Goal: Task Accomplishment & Management: Manage account settings

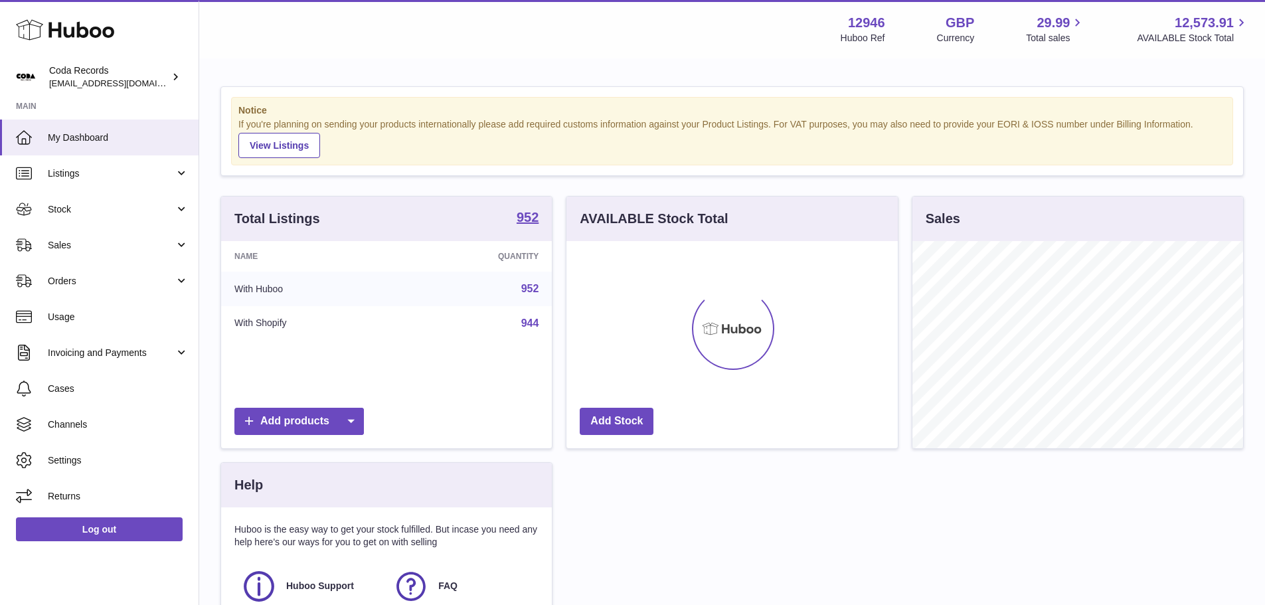
scroll to position [207, 331]
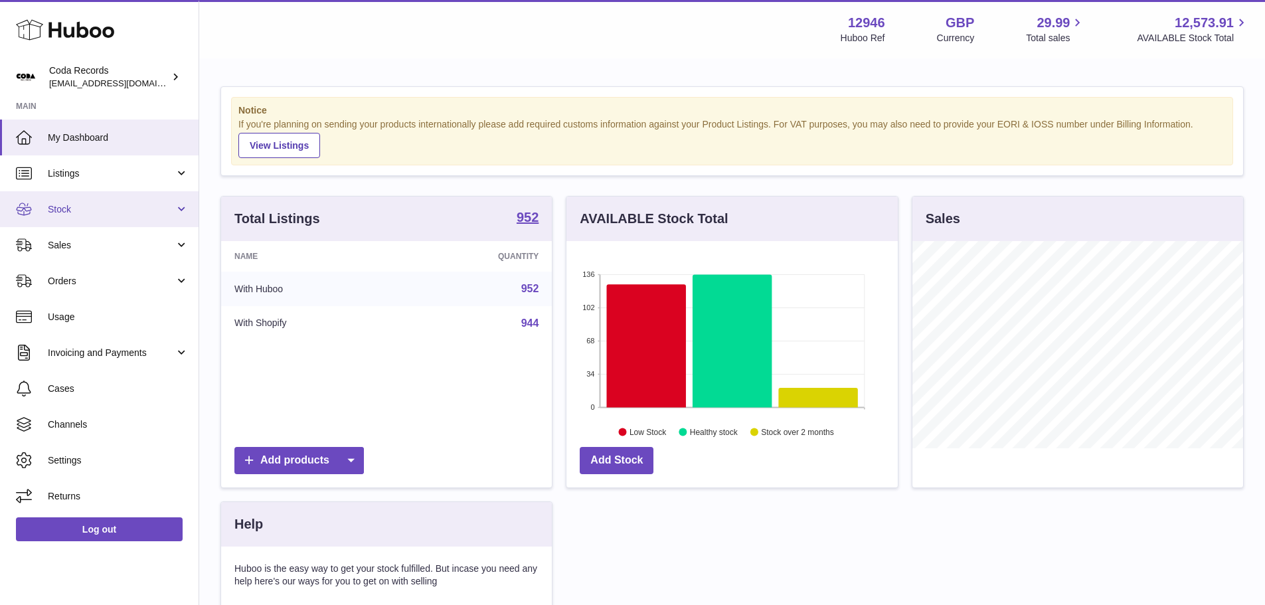
click at [84, 214] on span "Stock" at bounding box center [111, 209] width 127 height 13
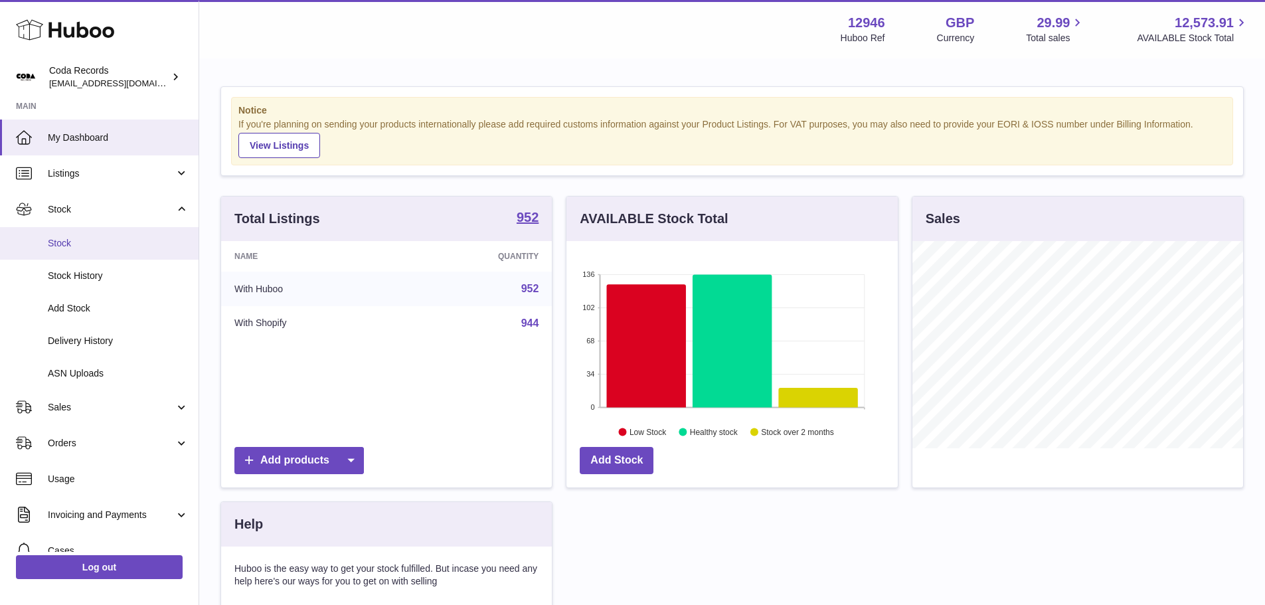
click at [83, 246] on span "Stock" at bounding box center [118, 243] width 141 height 13
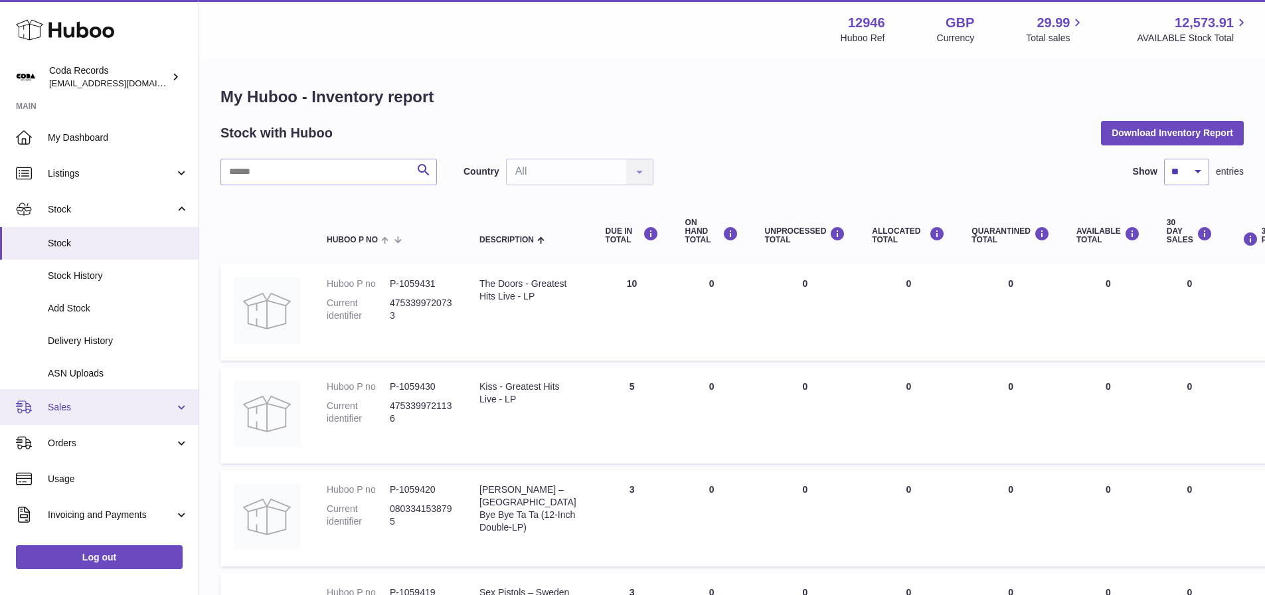
click at [65, 408] on span "Sales" at bounding box center [111, 407] width 127 height 13
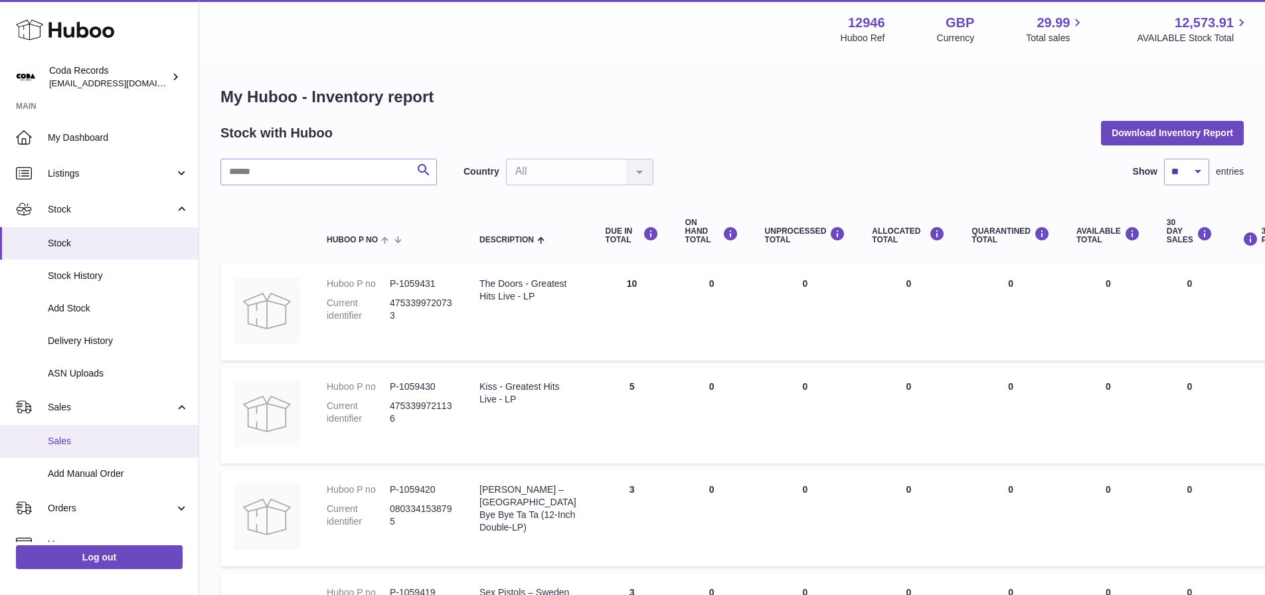
click at [65, 434] on link "Sales" at bounding box center [99, 441] width 198 height 33
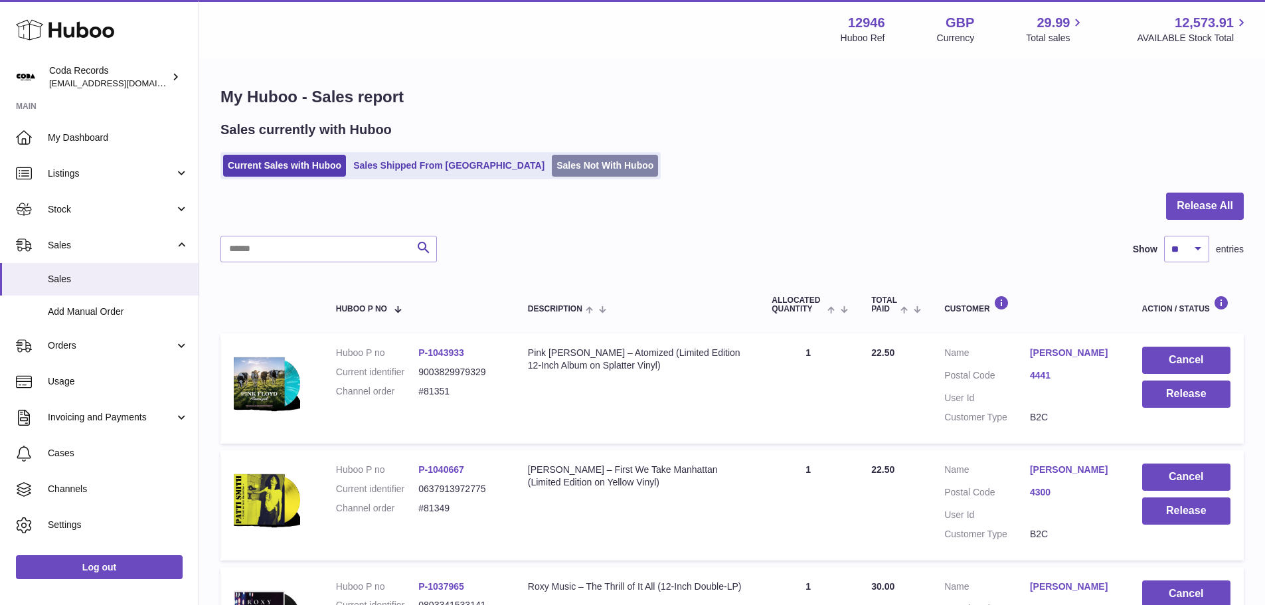
click at [552, 167] on link "Sales Not With Huboo" at bounding box center [605, 166] width 106 height 22
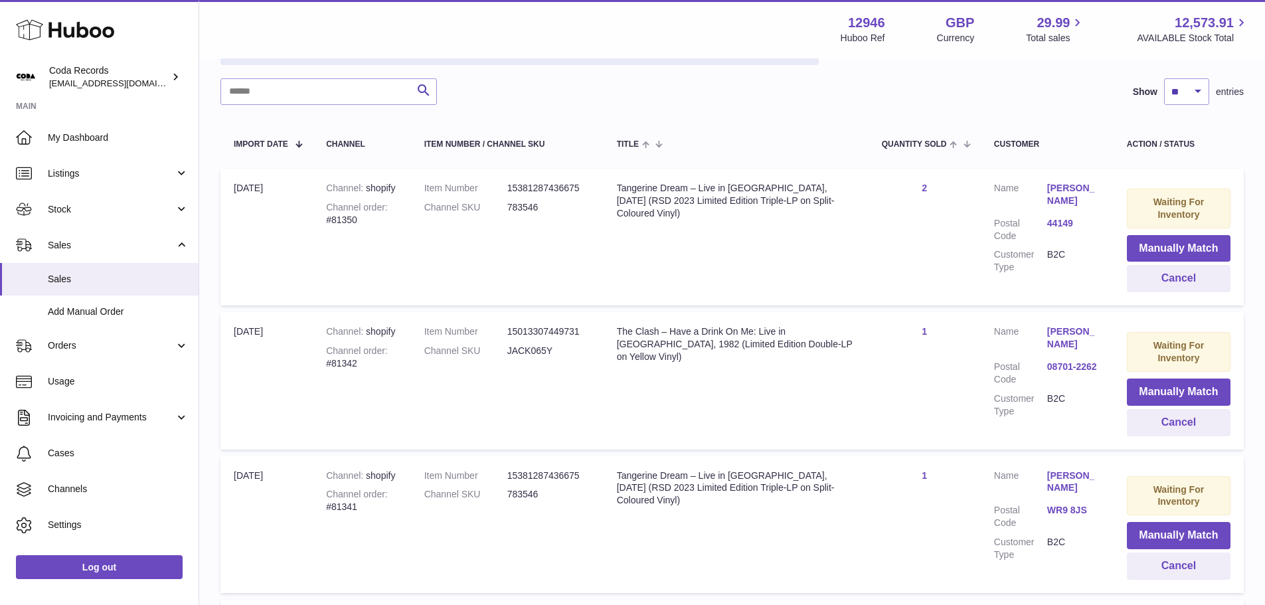
scroll to position [199, 0]
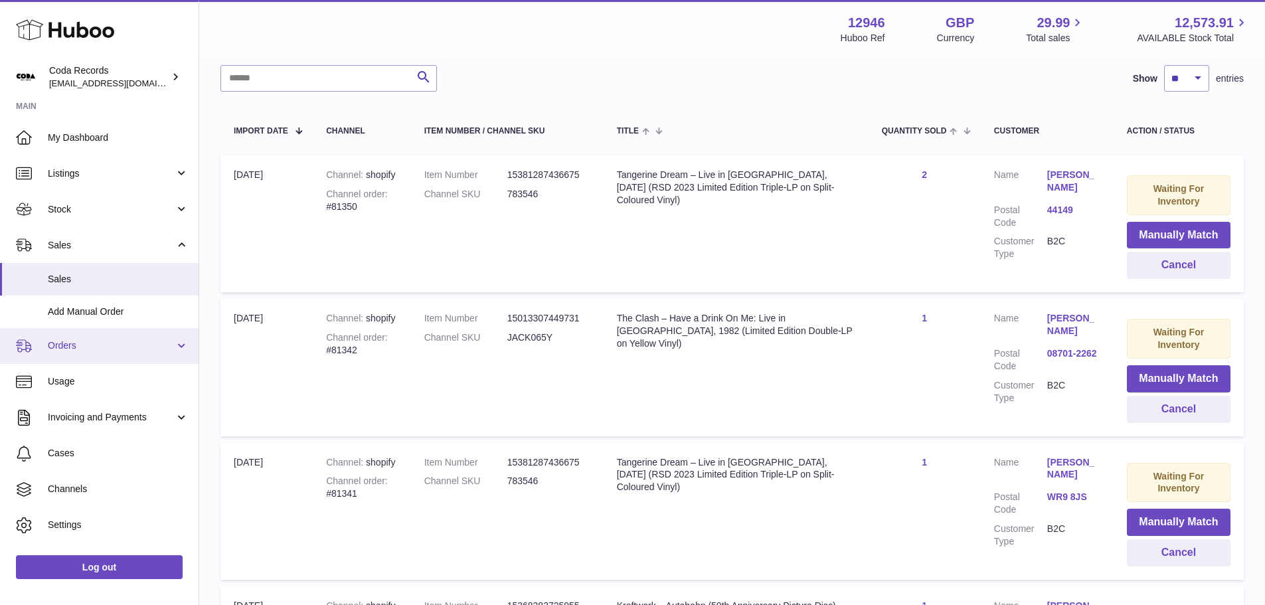
click at [101, 345] on span "Orders" at bounding box center [111, 345] width 127 height 13
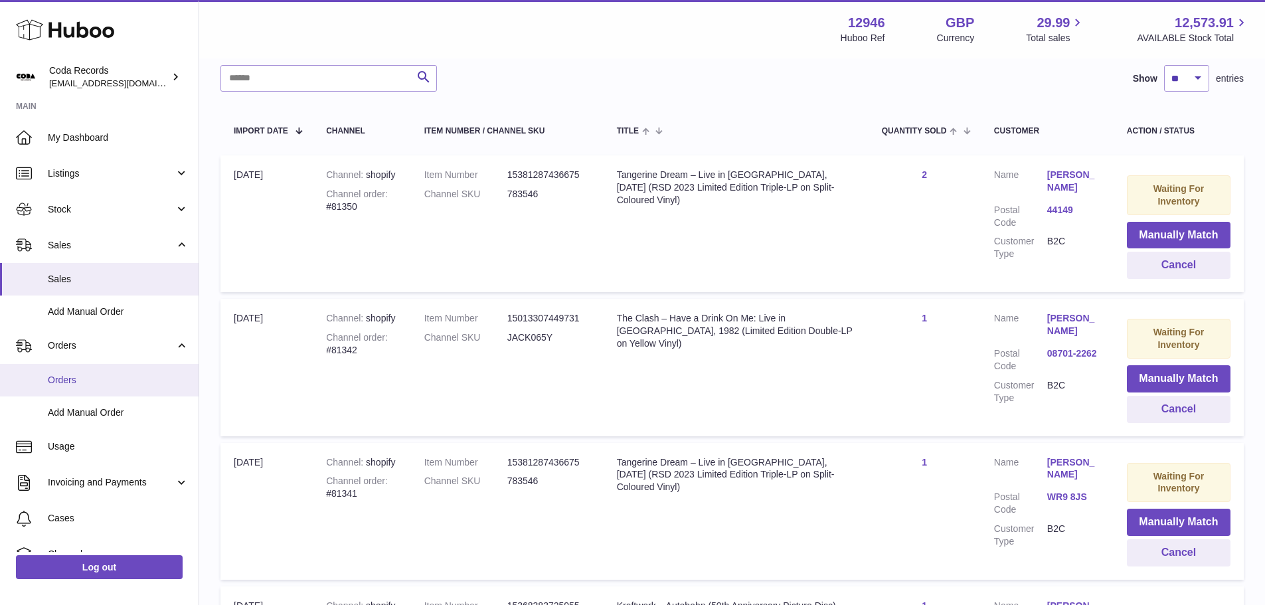
click at [79, 392] on link "Orders" at bounding box center [99, 380] width 198 height 33
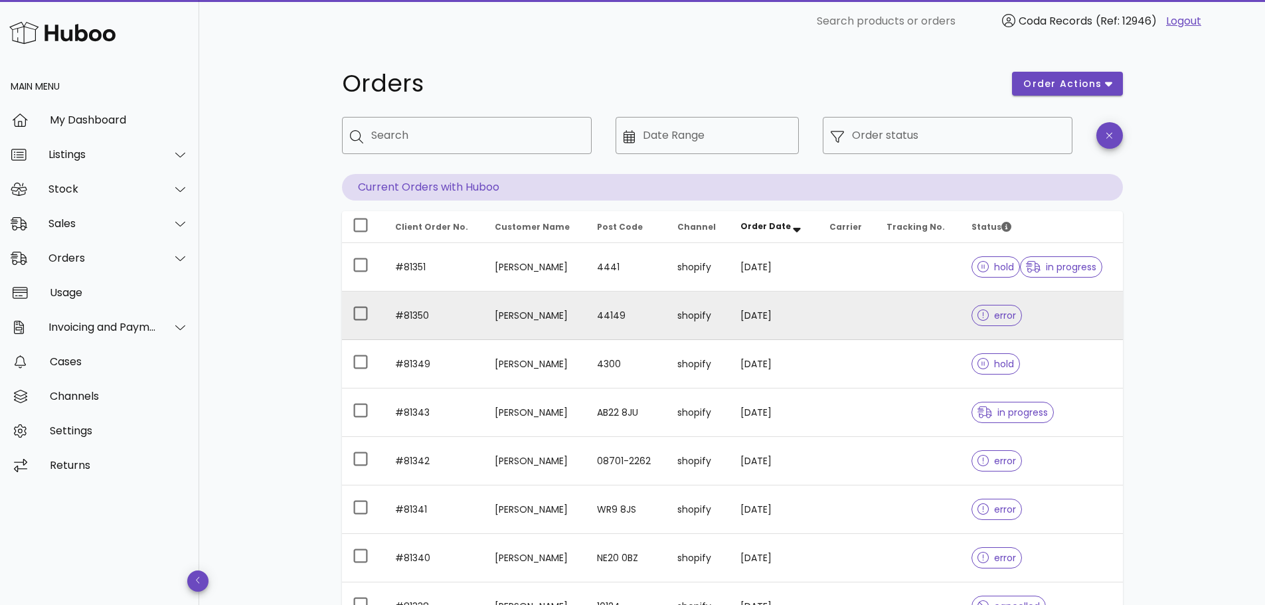
click at [586, 317] on td "Jack Springer" at bounding box center [535, 315] width 102 height 48
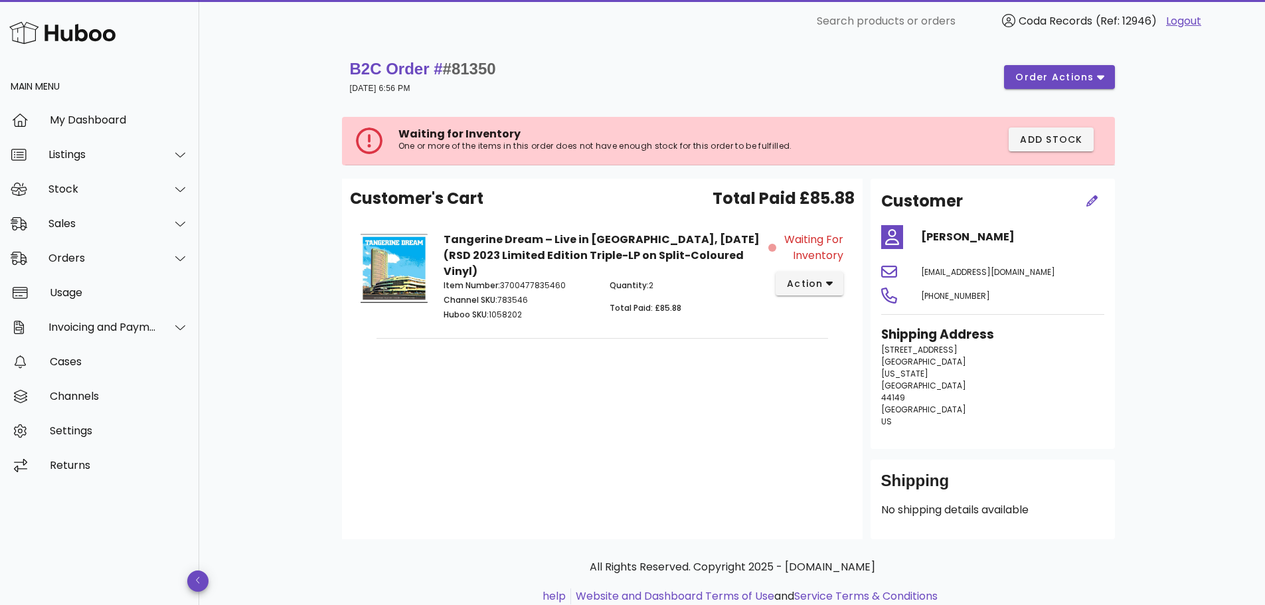
click at [660, 279] on p "Quantity: 2" at bounding box center [684, 285] width 151 height 12
click at [835, 280] on button "action" at bounding box center [809, 283] width 68 height 24
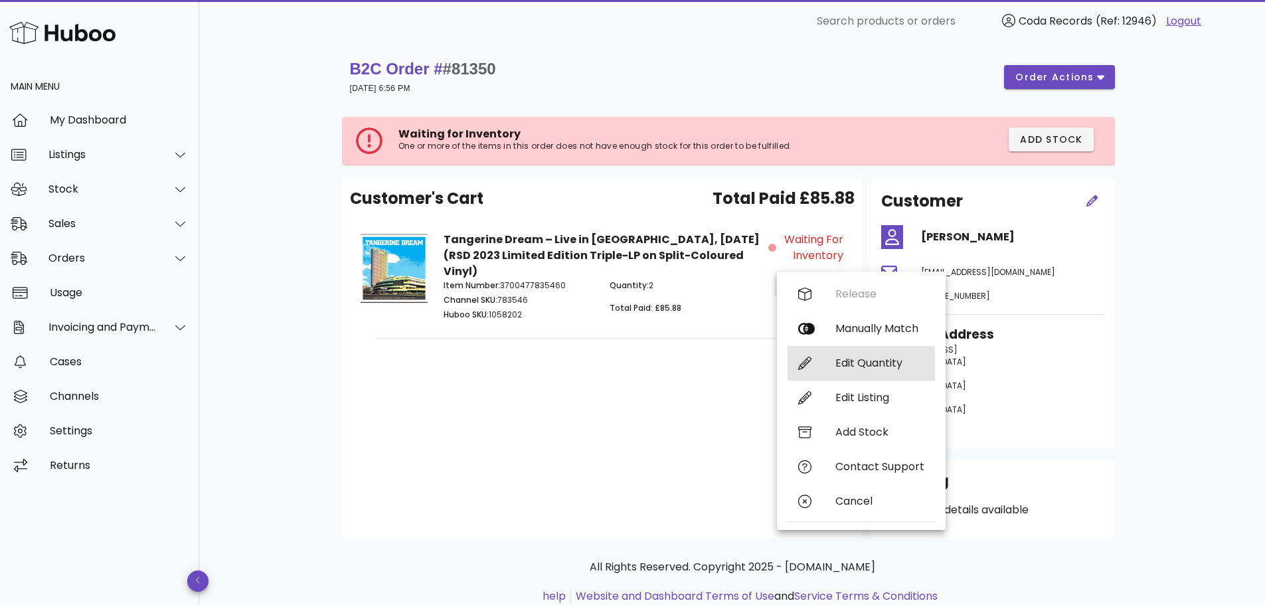
click at [856, 360] on div "Edit Quantity" at bounding box center [879, 362] width 89 height 13
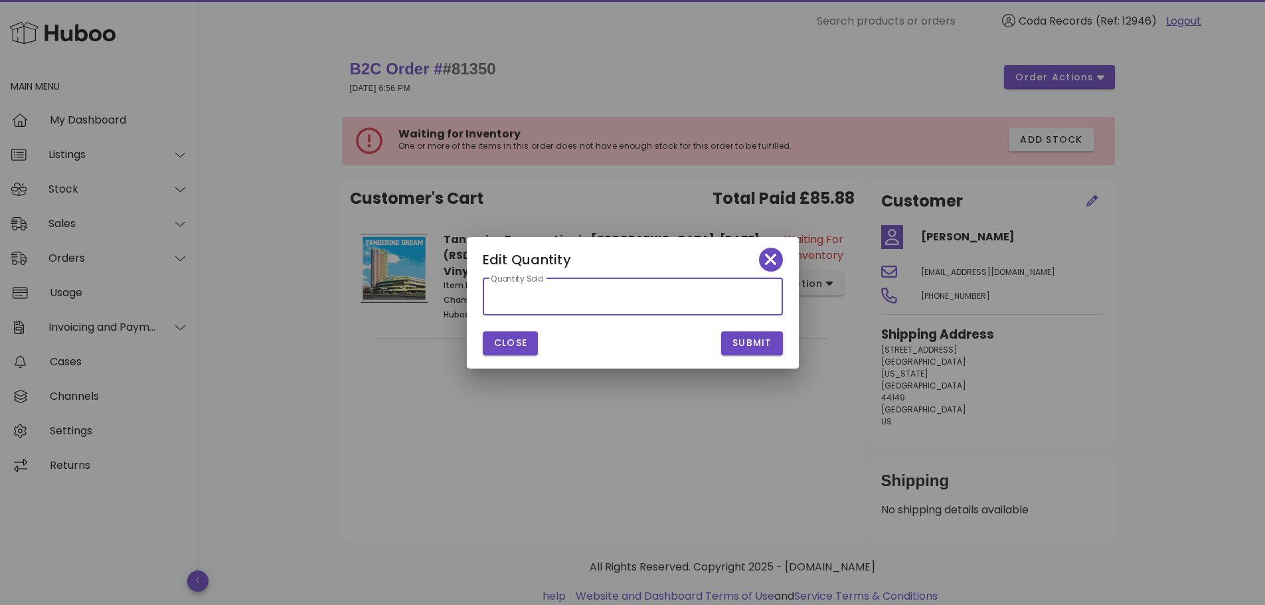
drag, startPoint x: 479, startPoint y: 296, endPoint x: 454, endPoint y: 296, distance: 25.2
click at [454, 296] on div "​ Search products or orders Coda Records (Ref: 12946) Logout Main Menu My Dashb…" at bounding box center [632, 323] width 1265 height 647
type input "*"
click at [749, 337] on span "Submit" at bounding box center [752, 343] width 40 height 14
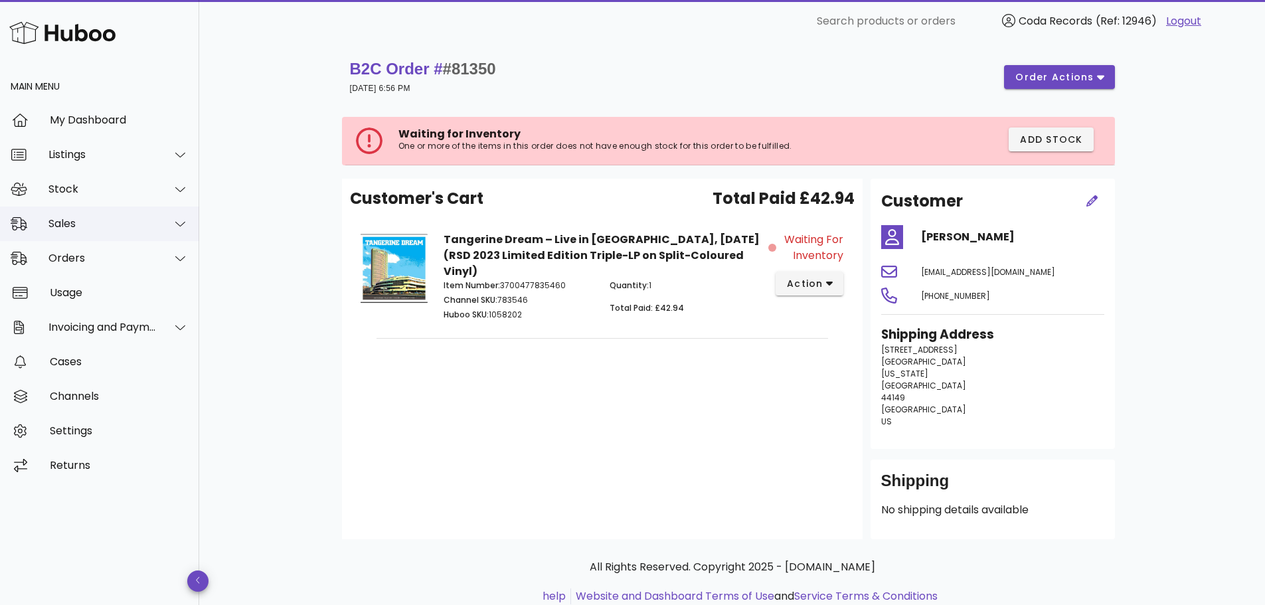
click at [86, 226] on div "Sales" at bounding box center [102, 223] width 108 height 13
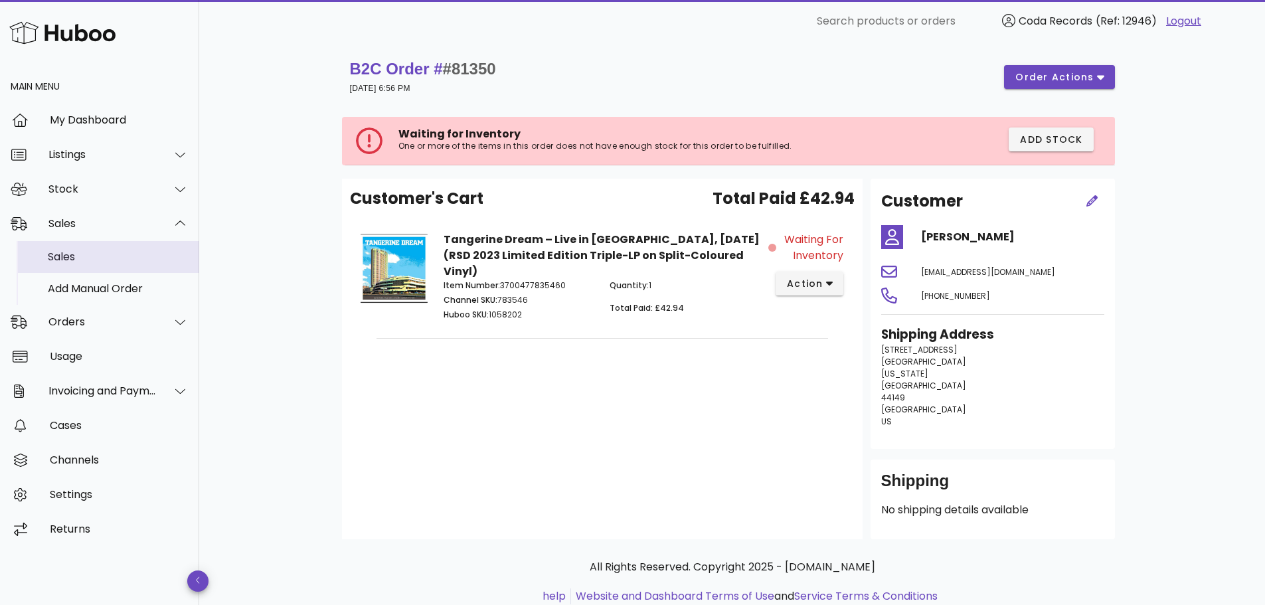
click at [86, 256] on div "Sales" at bounding box center [118, 256] width 141 height 13
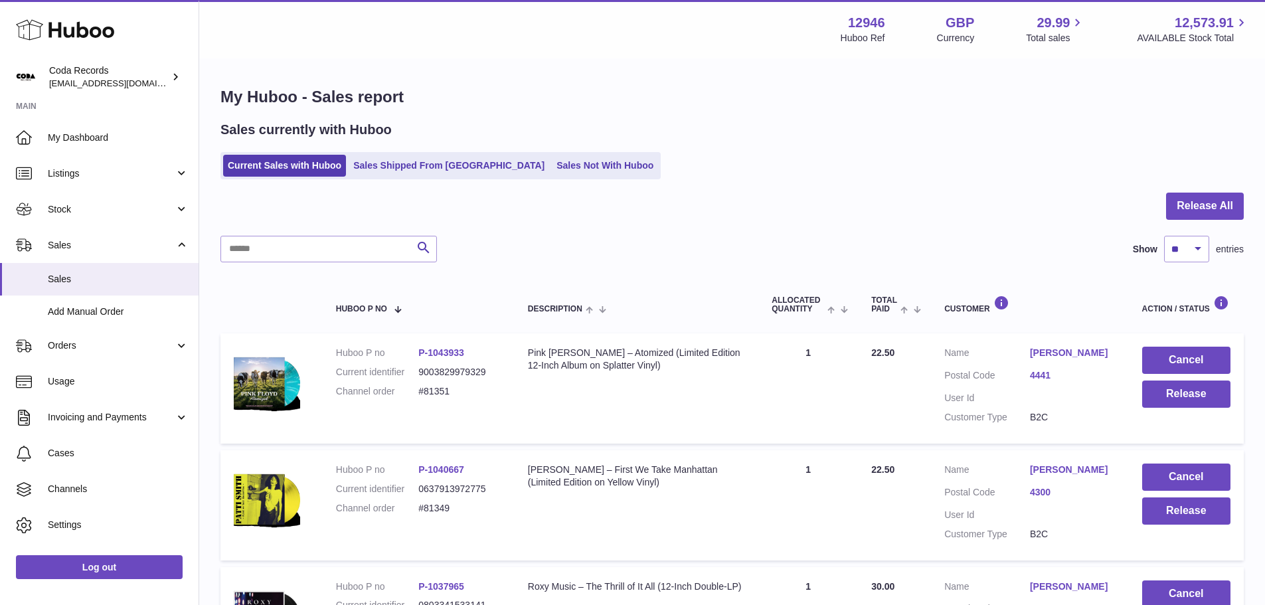
click at [447, 154] on ul "Current Sales with Huboo Sales Shipped From [GEOGRAPHIC_DATA] Sales Not With Hu…" at bounding box center [440, 165] width 440 height 27
click at [434, 165] on link "Sales Shipped From [GEOGRAPHIC_DATA]" at bounding box center [448, 166] width 200 height 22
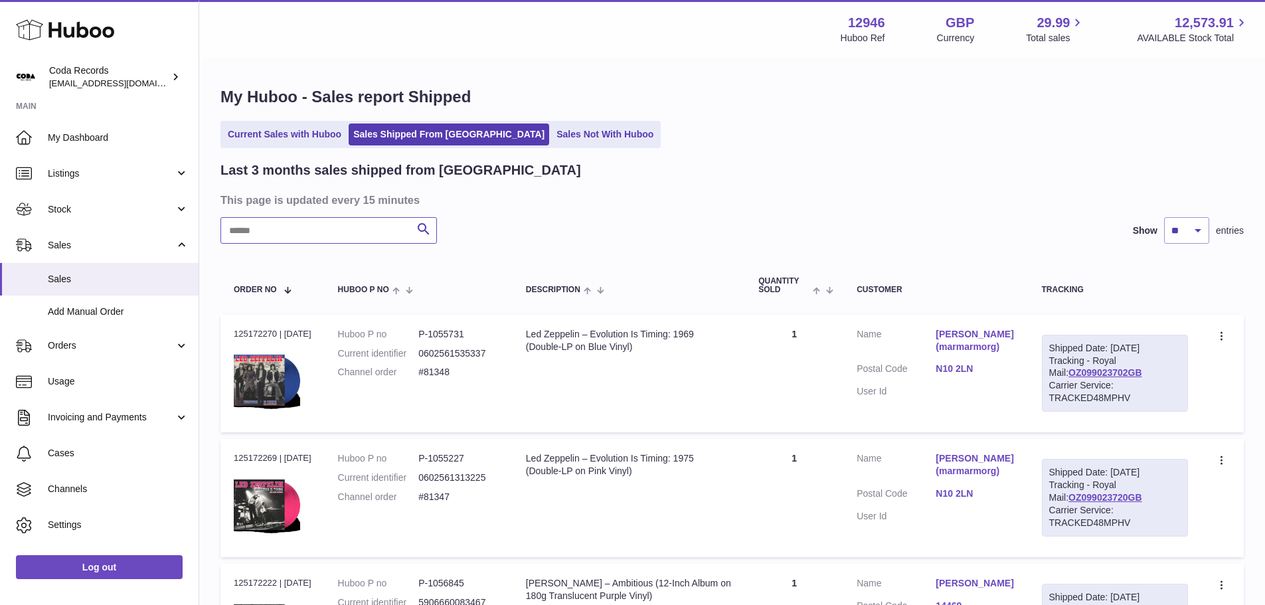
click at [325, 236] on input "text" at bounding box center [328, 230] width 216 height 27
paste input "*****"
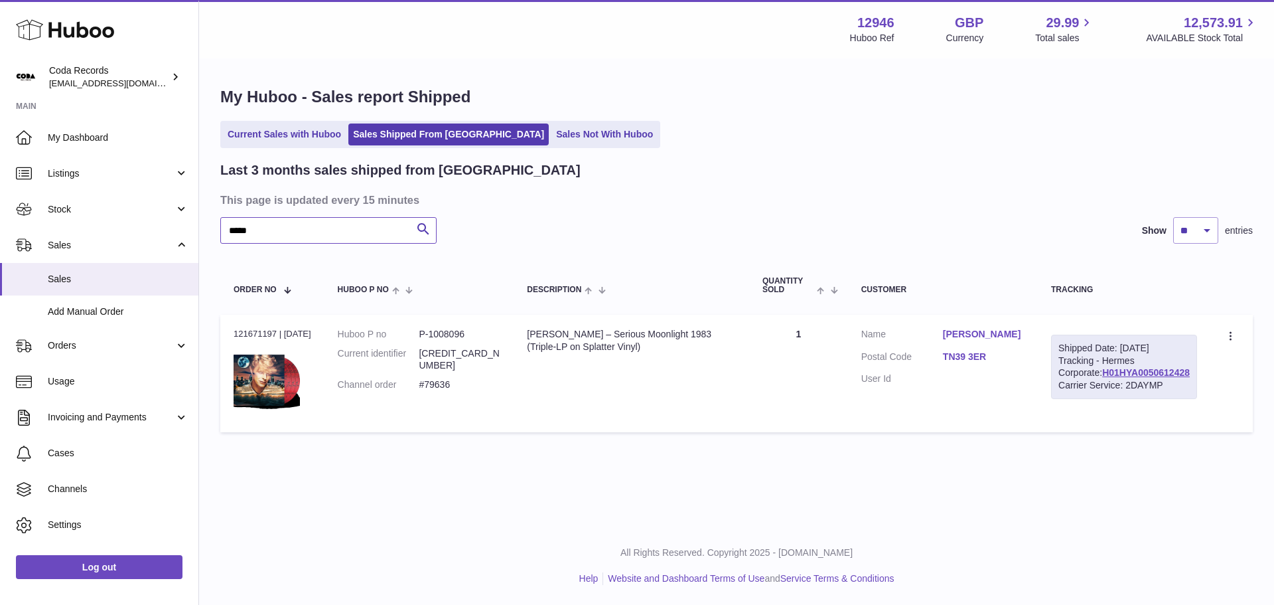
type input "*****"
click at [321, 211] on div "Last 3 months sales shipped from Huboo This page is updated every 15 minutes **…" at bounding box center [736, 299] width 1033 height 277
click at [316, 226] on input "*****" at bounding box center [328, 230] width 216 height 27
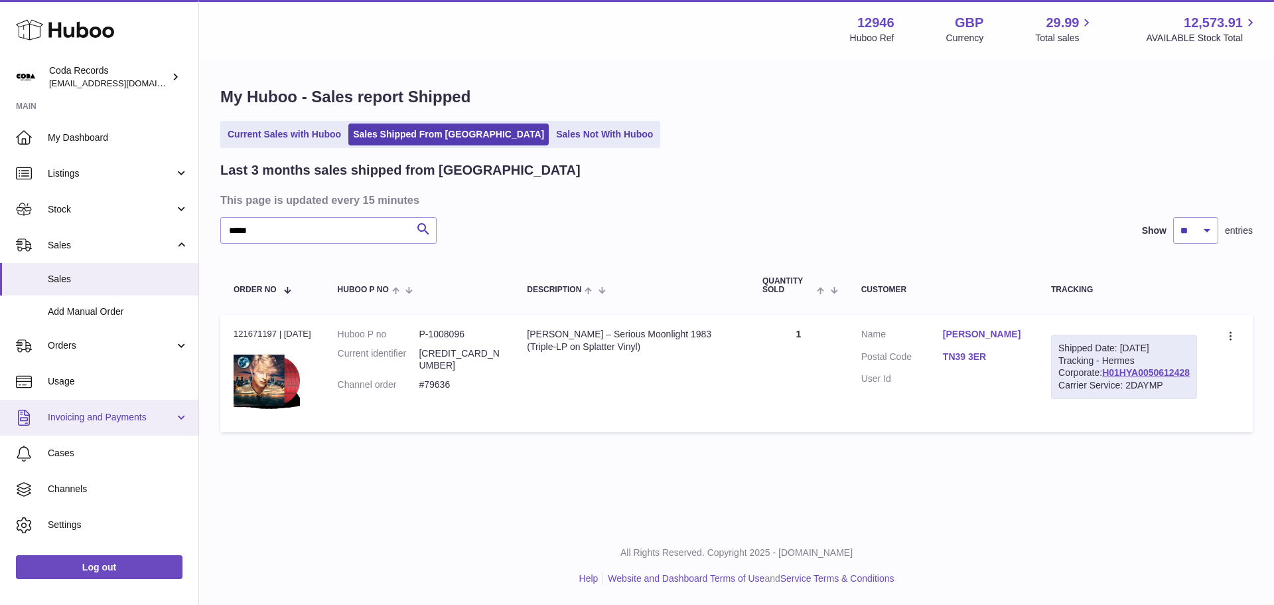
click at [94, 416] on span "Invoicing and Payments" at bounding box center [111, 417] width 127 height 13
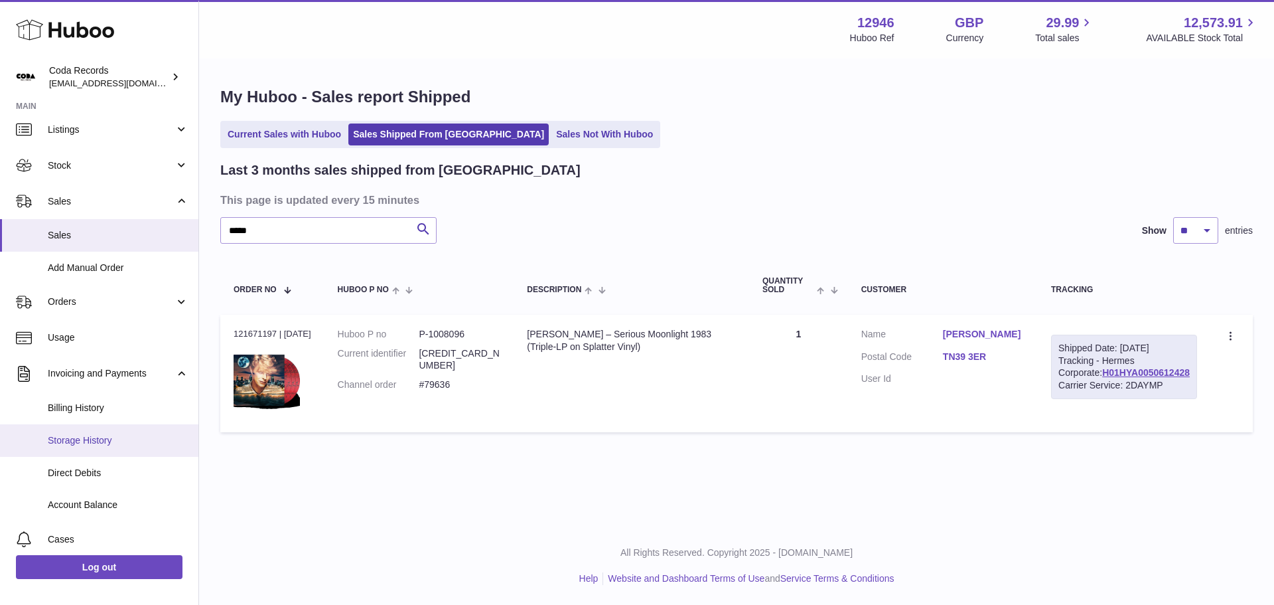
scroll to position [66, 0]
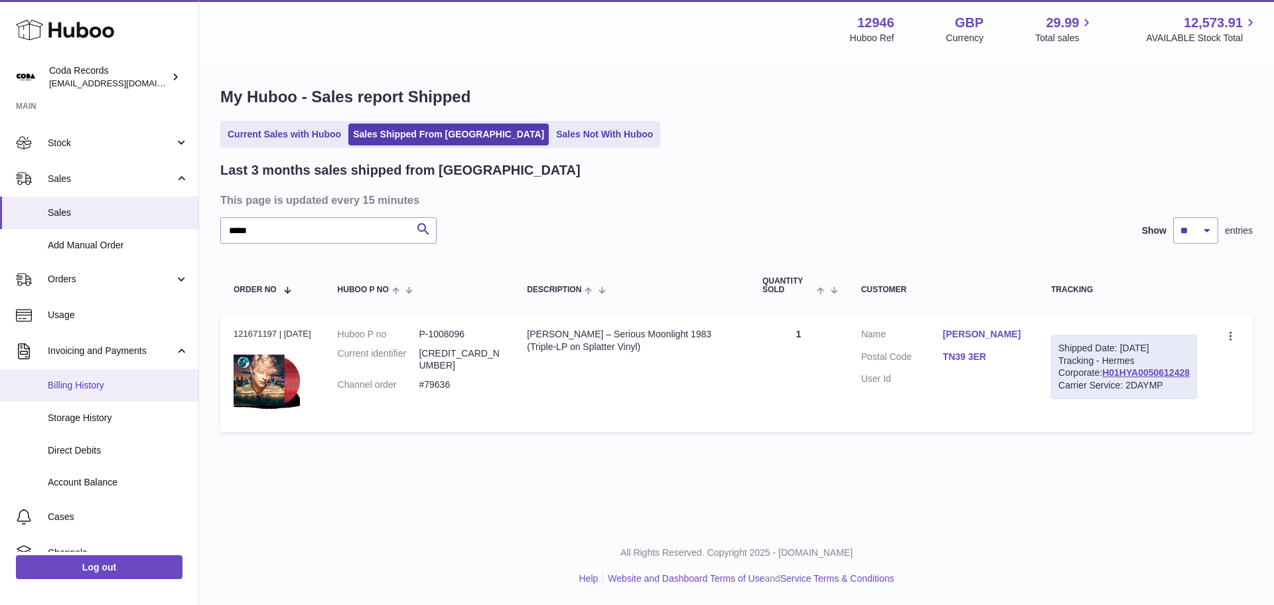
click at [113, 382] on span "Billing History" at bounding box center [118, 385] width 141 height 13
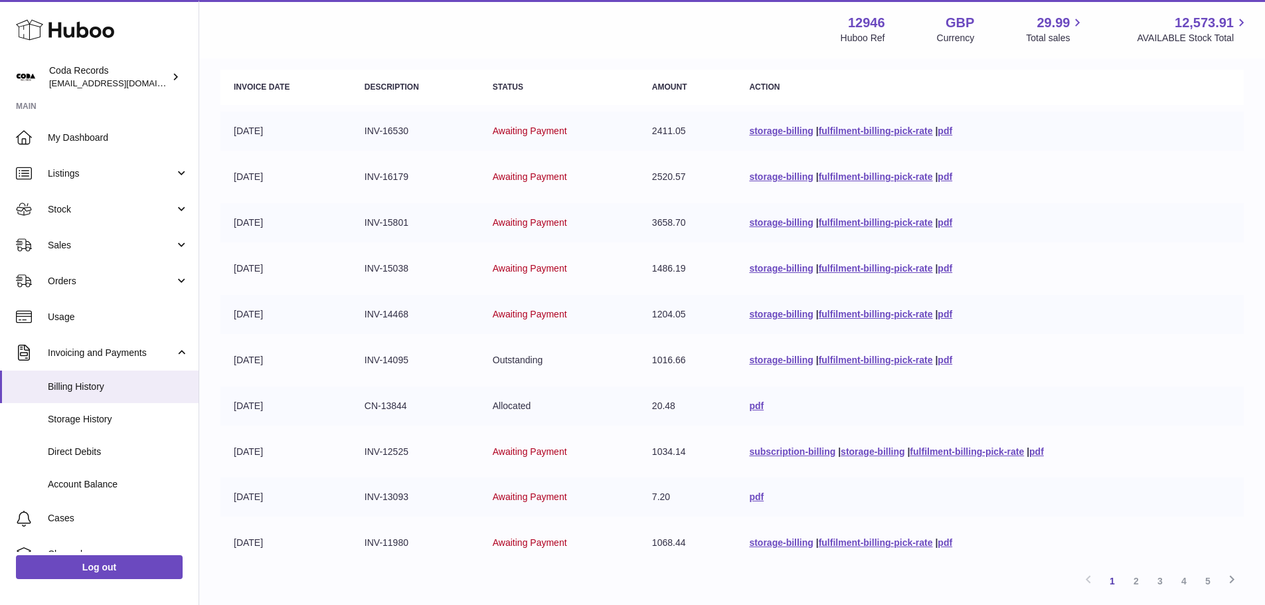
scroll to position [259, 0]
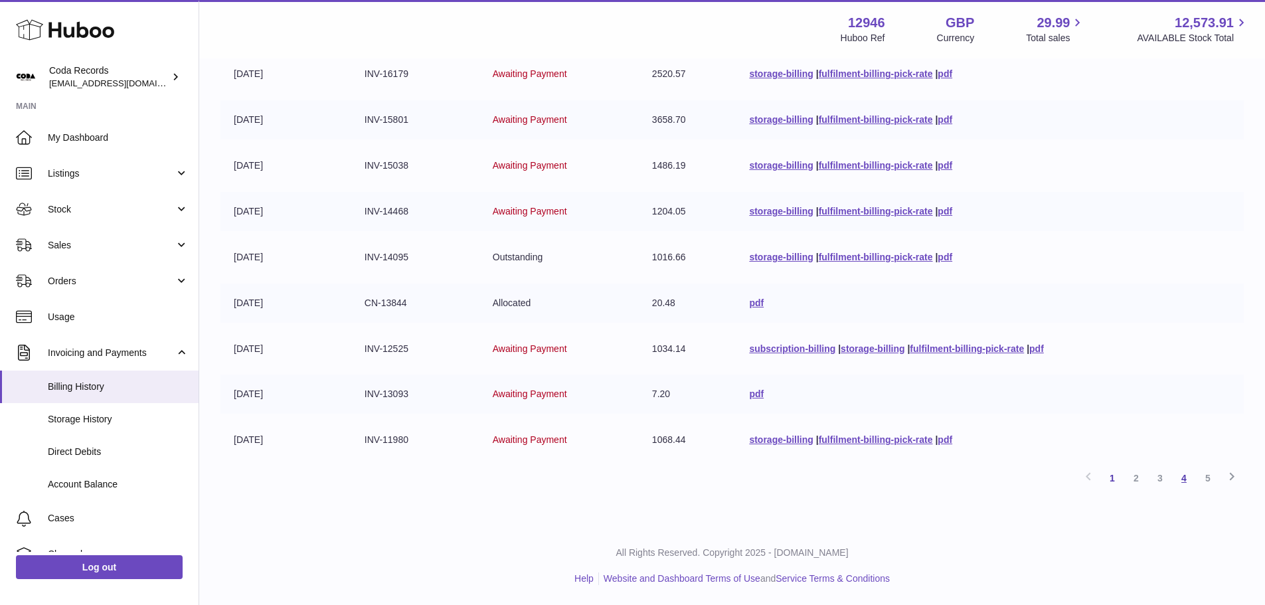
click at [1188, 479] on link "4" at bounding box center [1184, 478] width 24 height 24
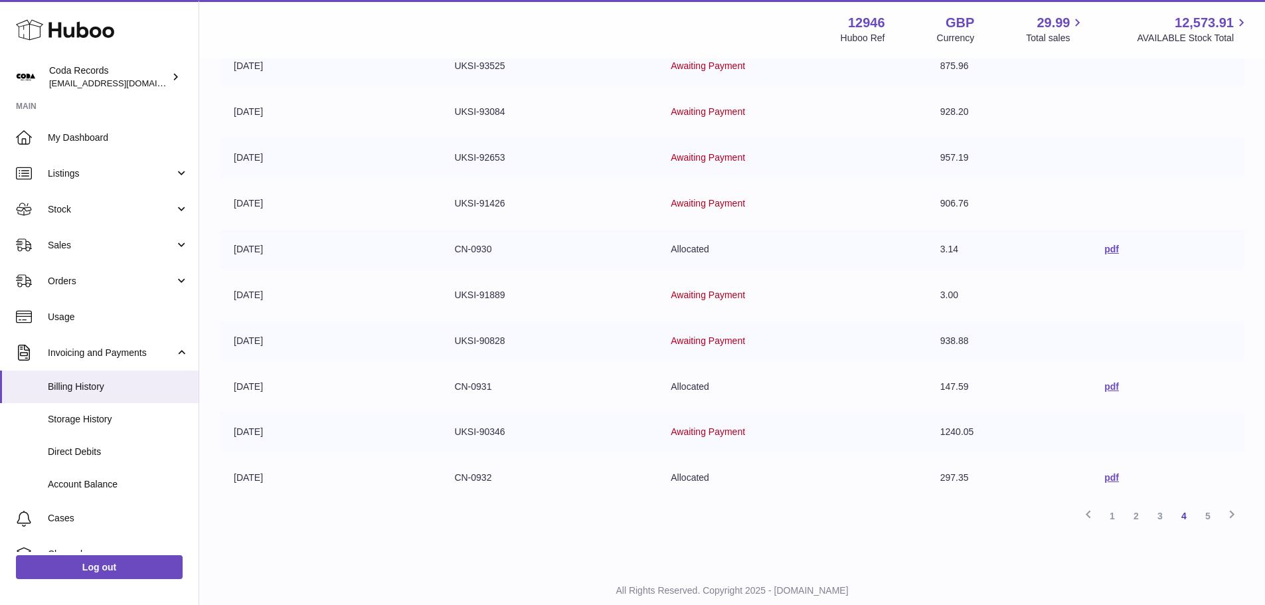
scroll to position [259, 0]
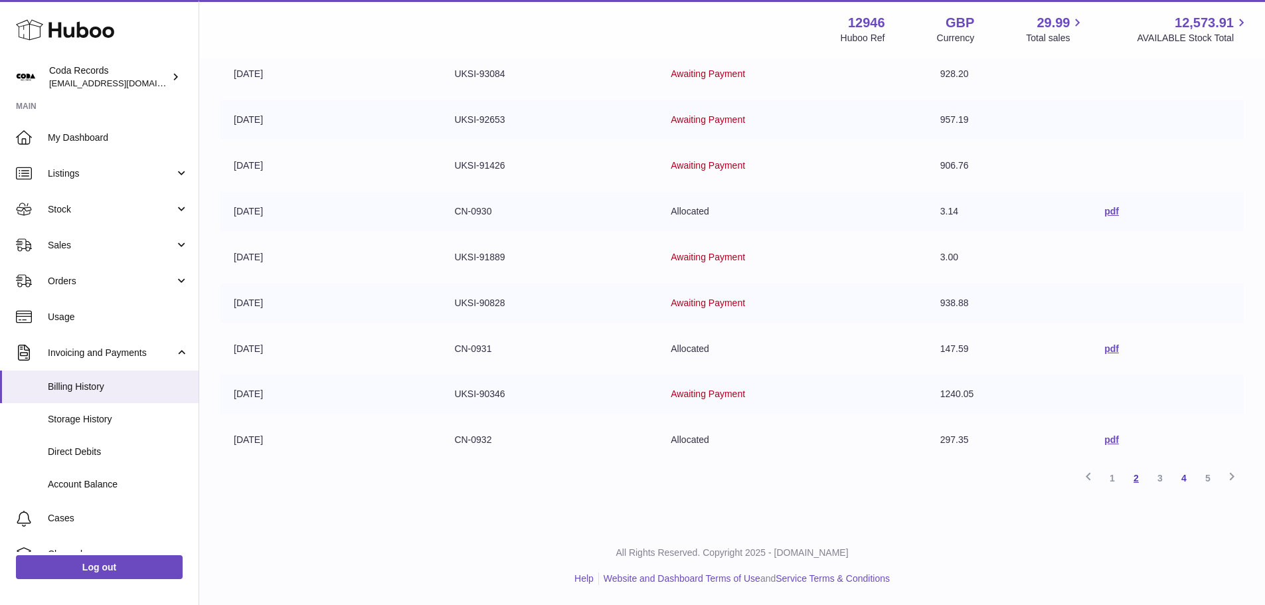
click at [1142, 481] on link "2" at bounding box center [1136, 478] width 24 height 24
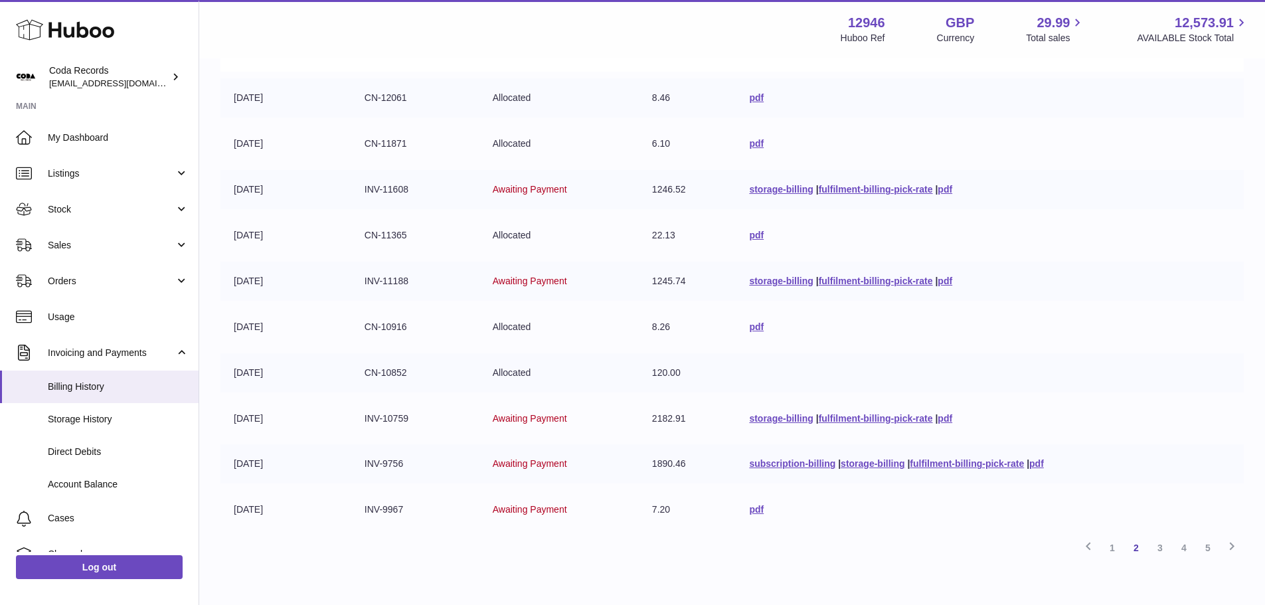
scroll to position [259, 0]
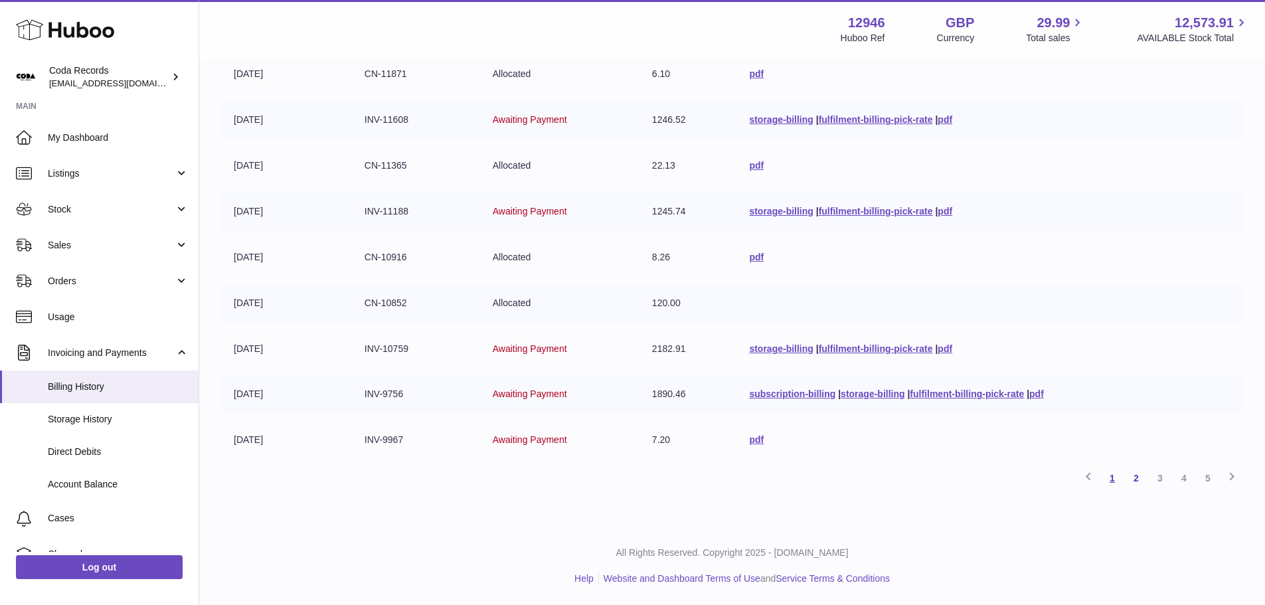
click at [1115, 482] on link "1" at bounding box center [1112, 478] width 24 height 24
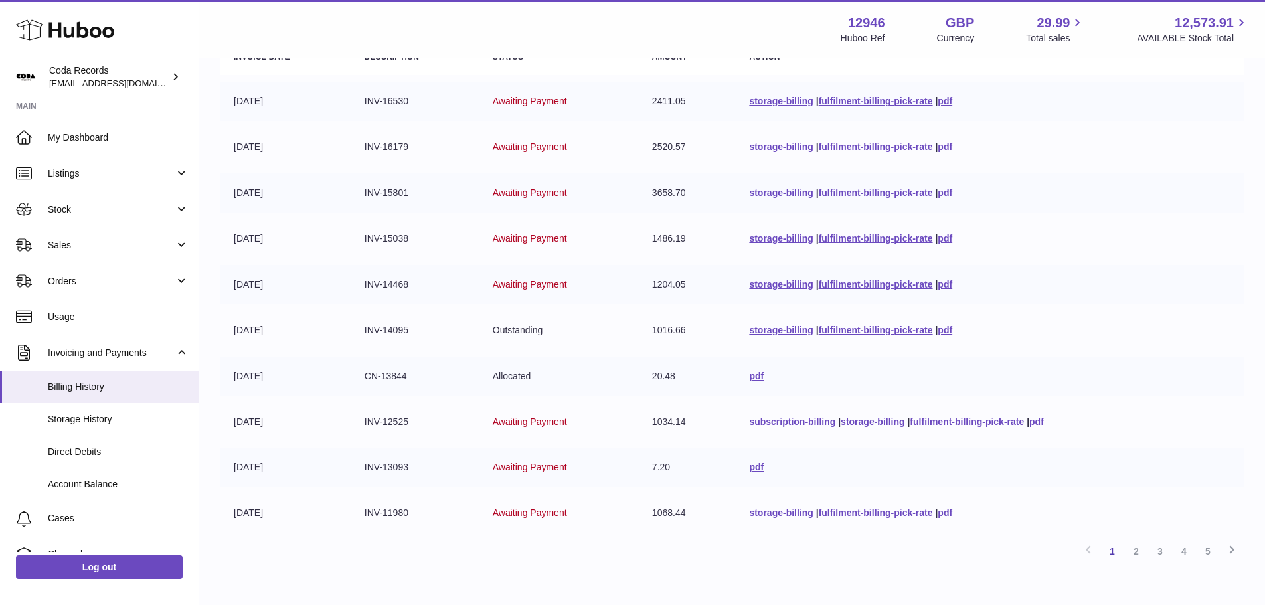
scroll to position [259, 0]
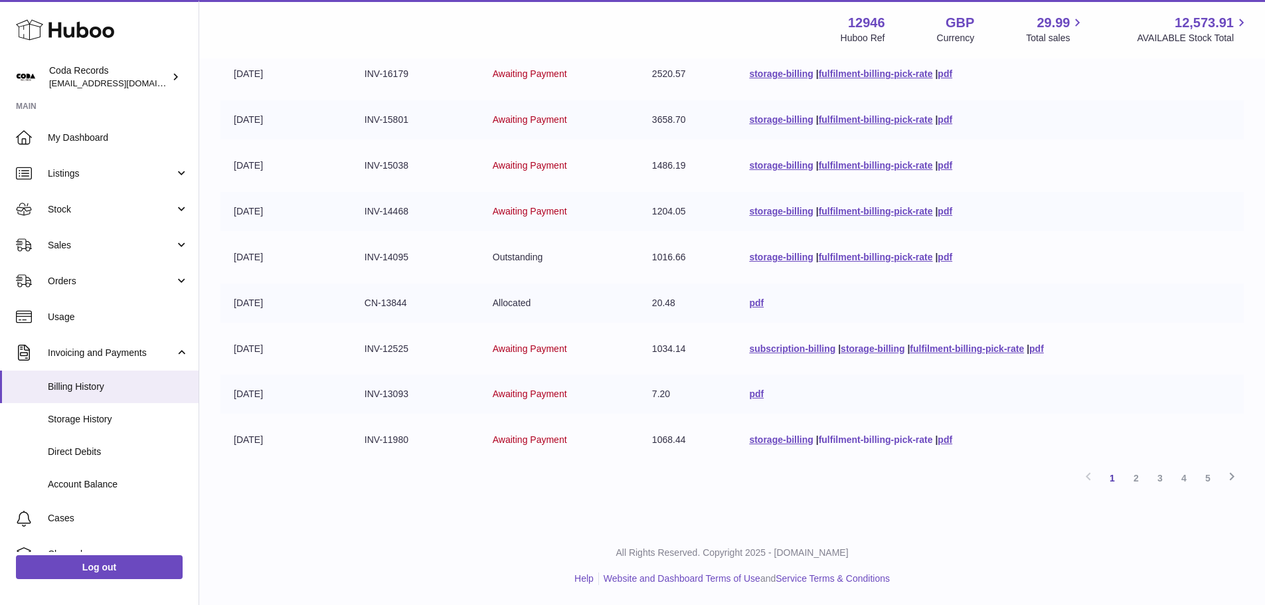
click at [877, 441] on link "fulfilment-billing-pick-rate" at bounding box center [875, 439] width 114 height 11
click at [1114, 285] on td "pdf" at bounding box center [989, 302] width 508 height 39
click at [953, 350] on link "fulfilment-billing-pick-rate" at bounding box center [966, 348] width 114 height 11
click at [1130, 475] on link "2" at bounding box center [1136, 478] width 24 height 24
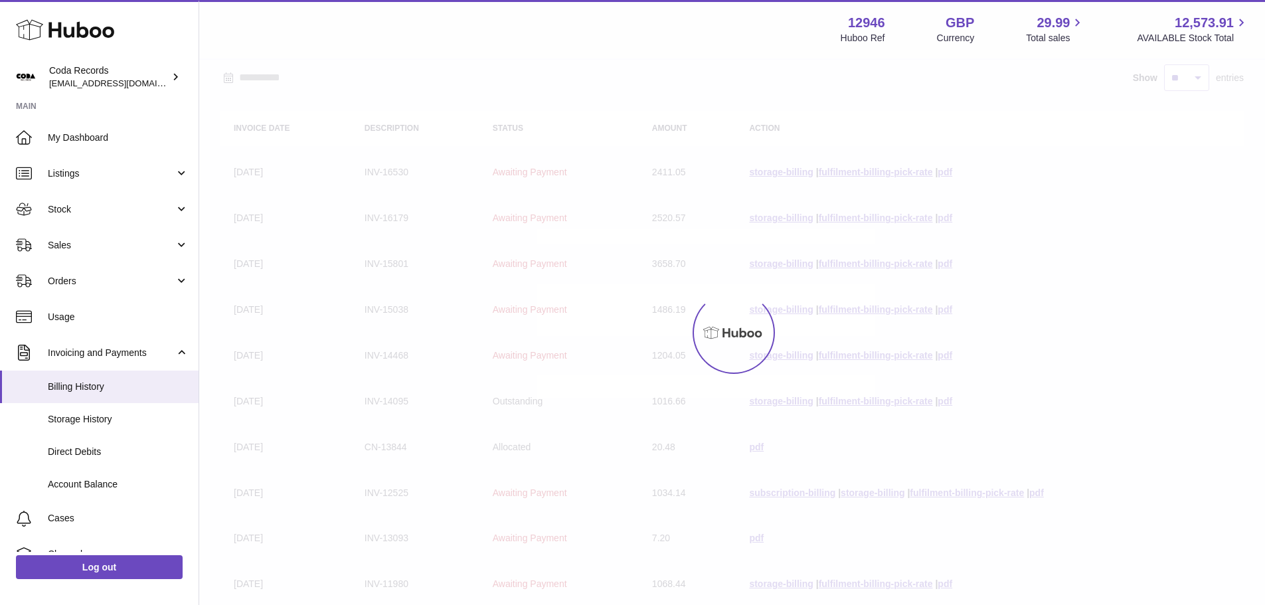
scroll to position [60, 0]
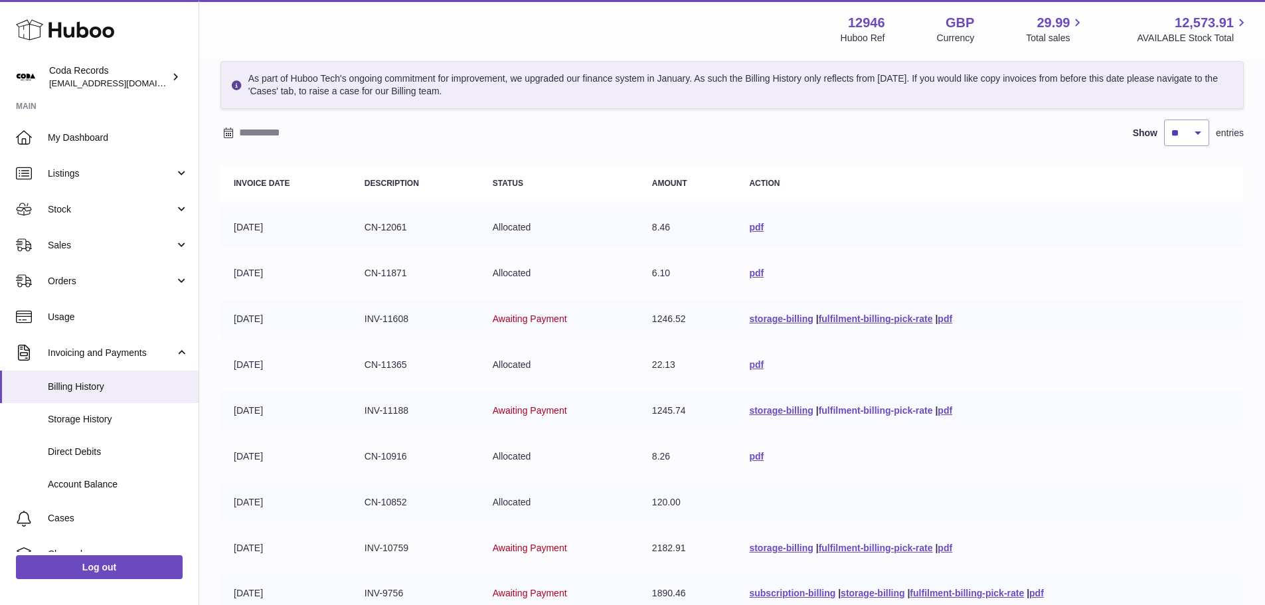
click at [866, 410] on link "fulfilment-billing-pick-rate" at bounding box center [875, 410] width 114 height 11
click at [856, 547] on link "fulfilment-billing-pick-rate" at bounding box center [875, 547] width 114 height 11
